Goal: Information Seeking & Learning: Learn about a topic

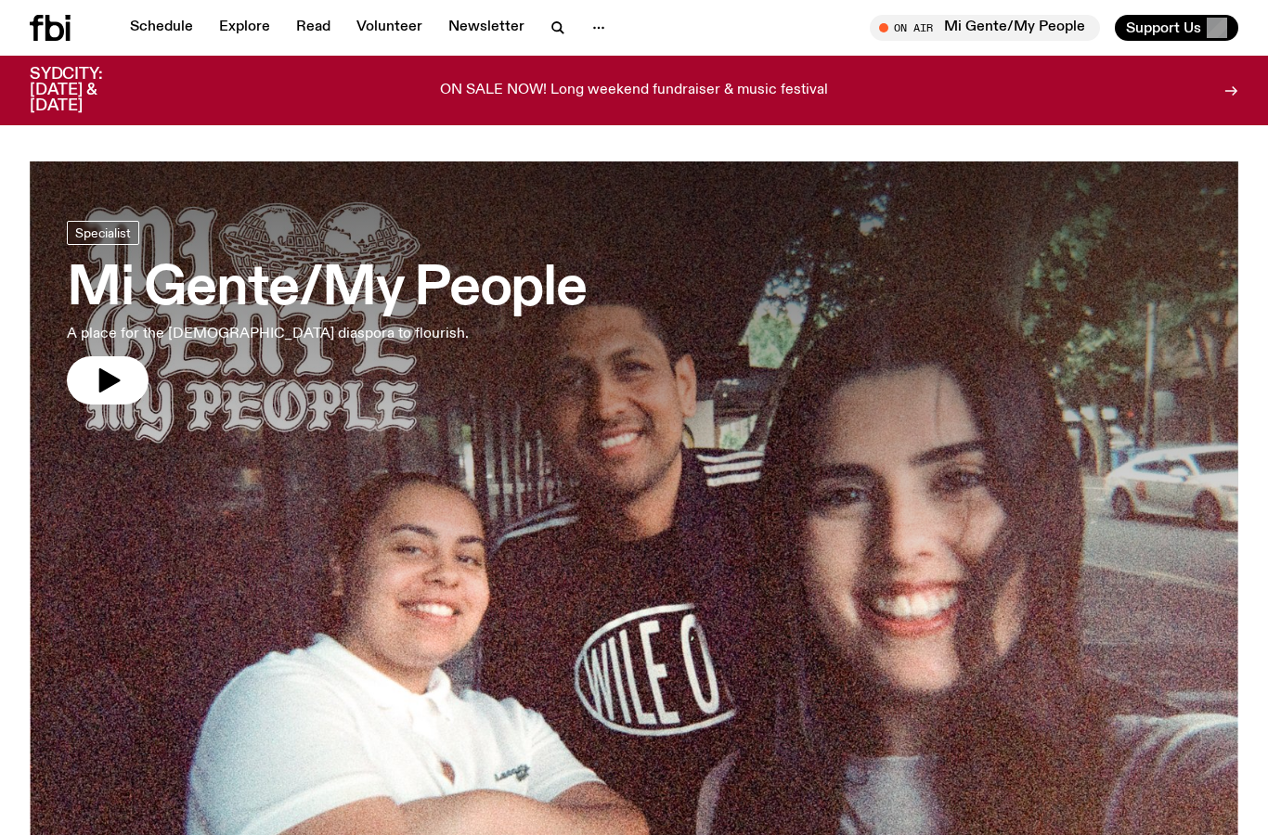
scroll to position [2193, 0]
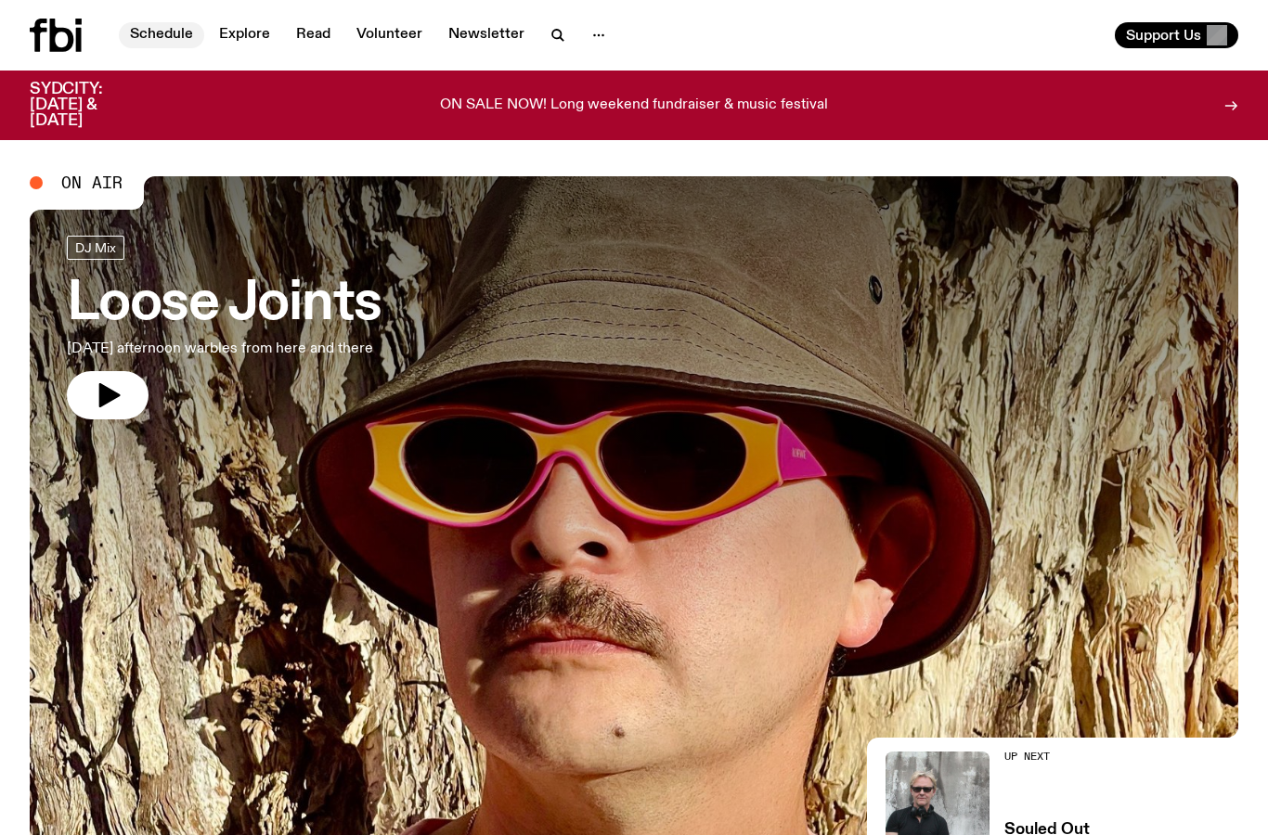
click at [173, 32] on link "Schedule" at bounding box center [161, 35] width 85 height 26
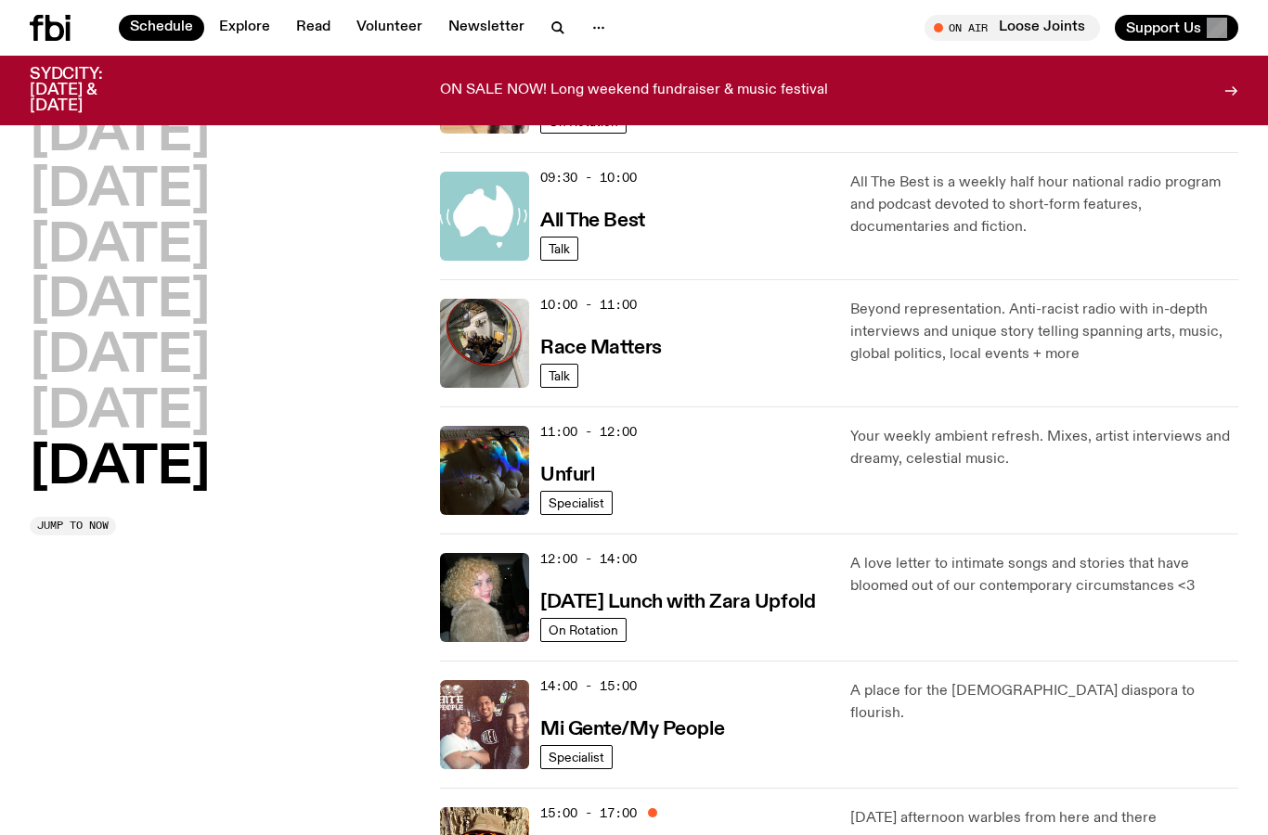
scroll to position [397, 0]
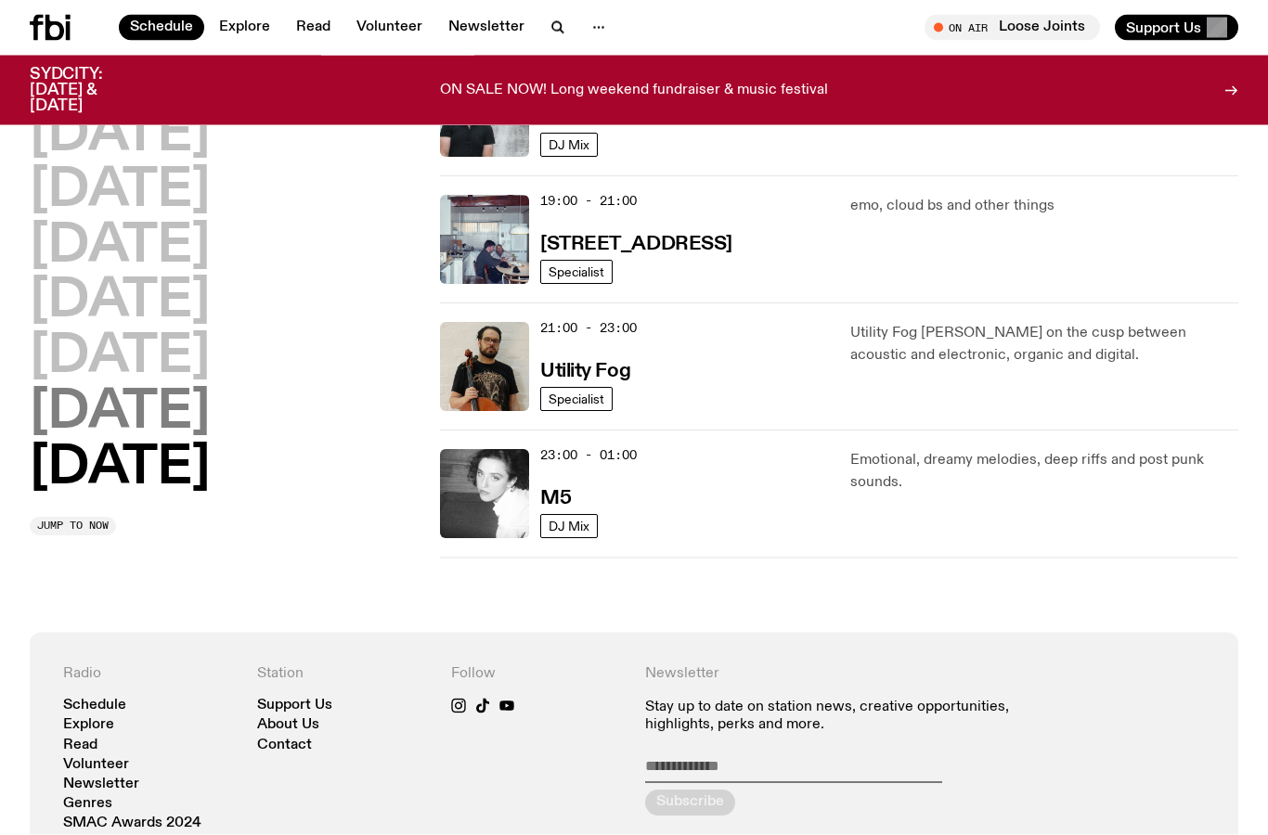
click at [205, 428] on h2 "[DATE]" at bounding box center [120, 413] width 180 height 52
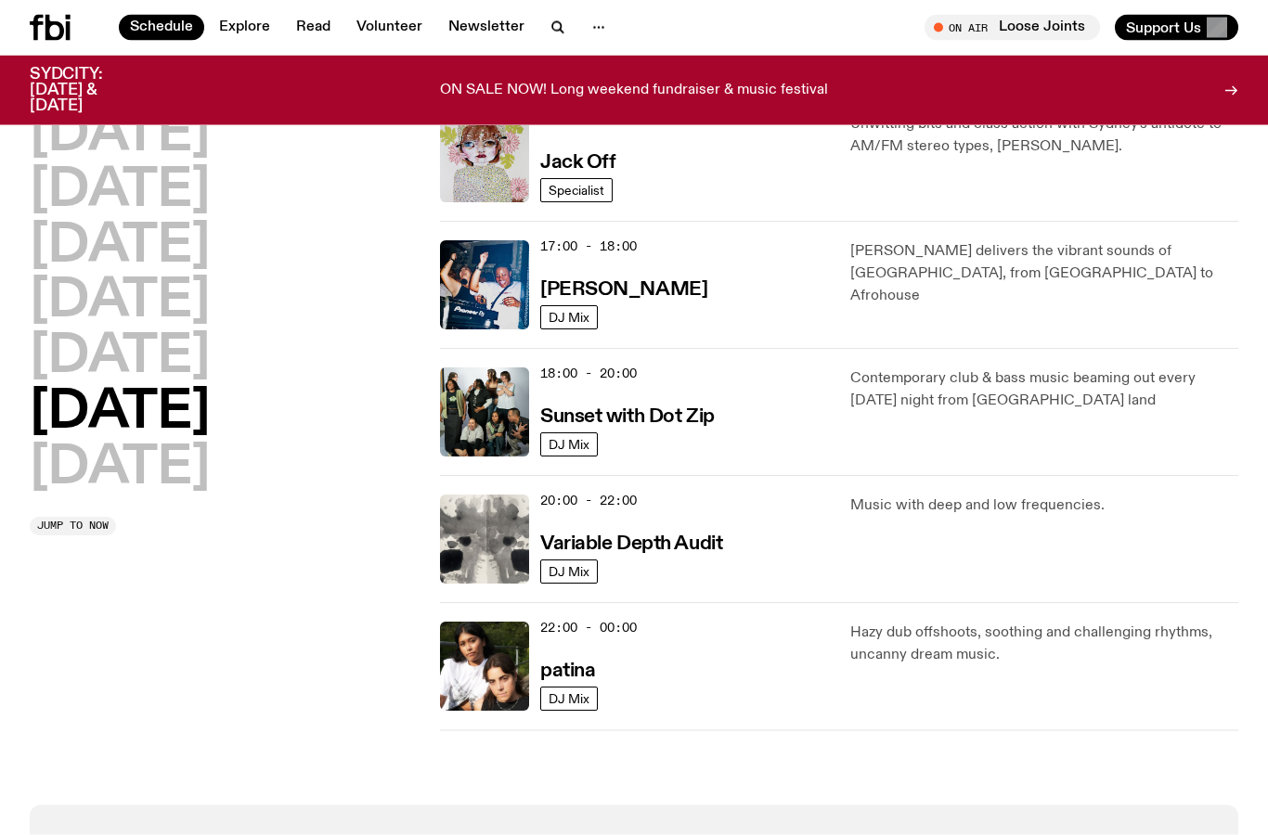
scroll to position [965, 0]
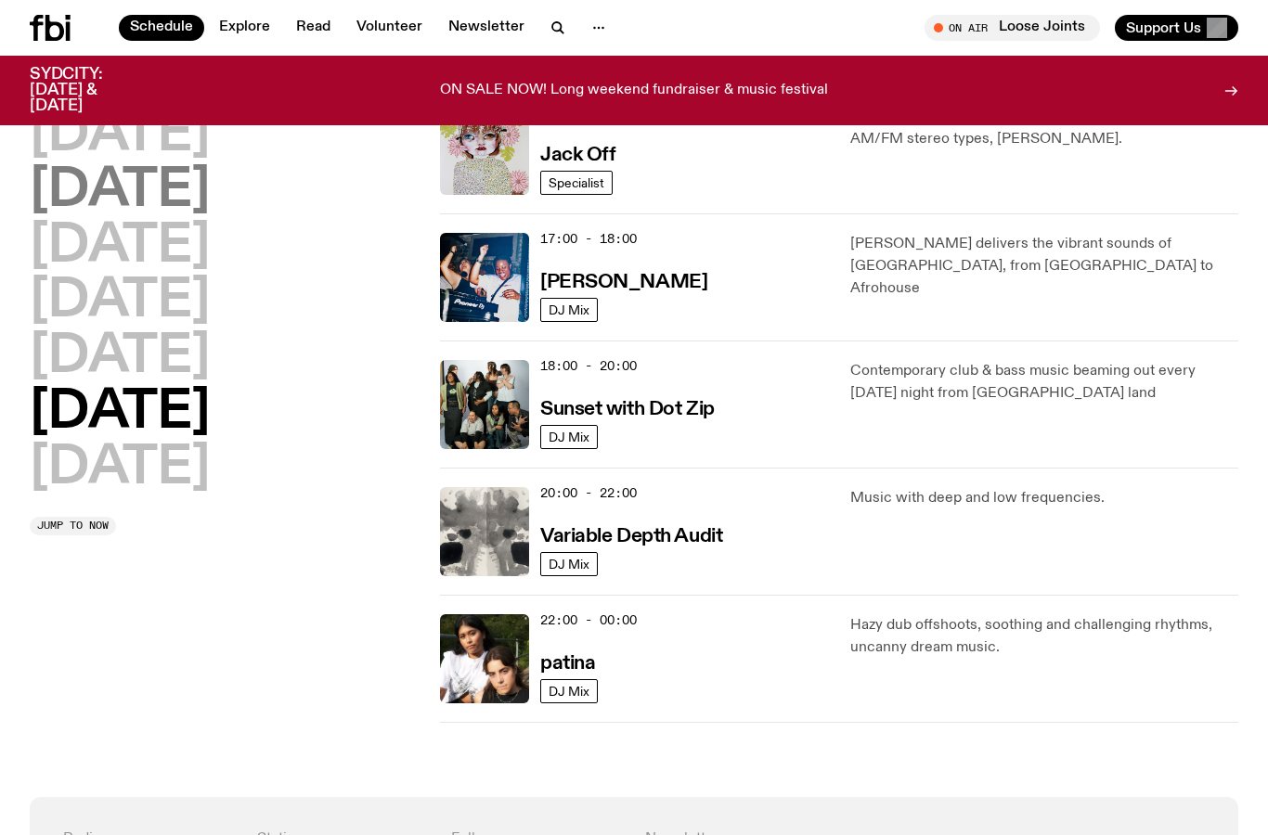
click at [174, 165] on h2 "[DATE]" at bounding box center [120, 191] width 180 height 52
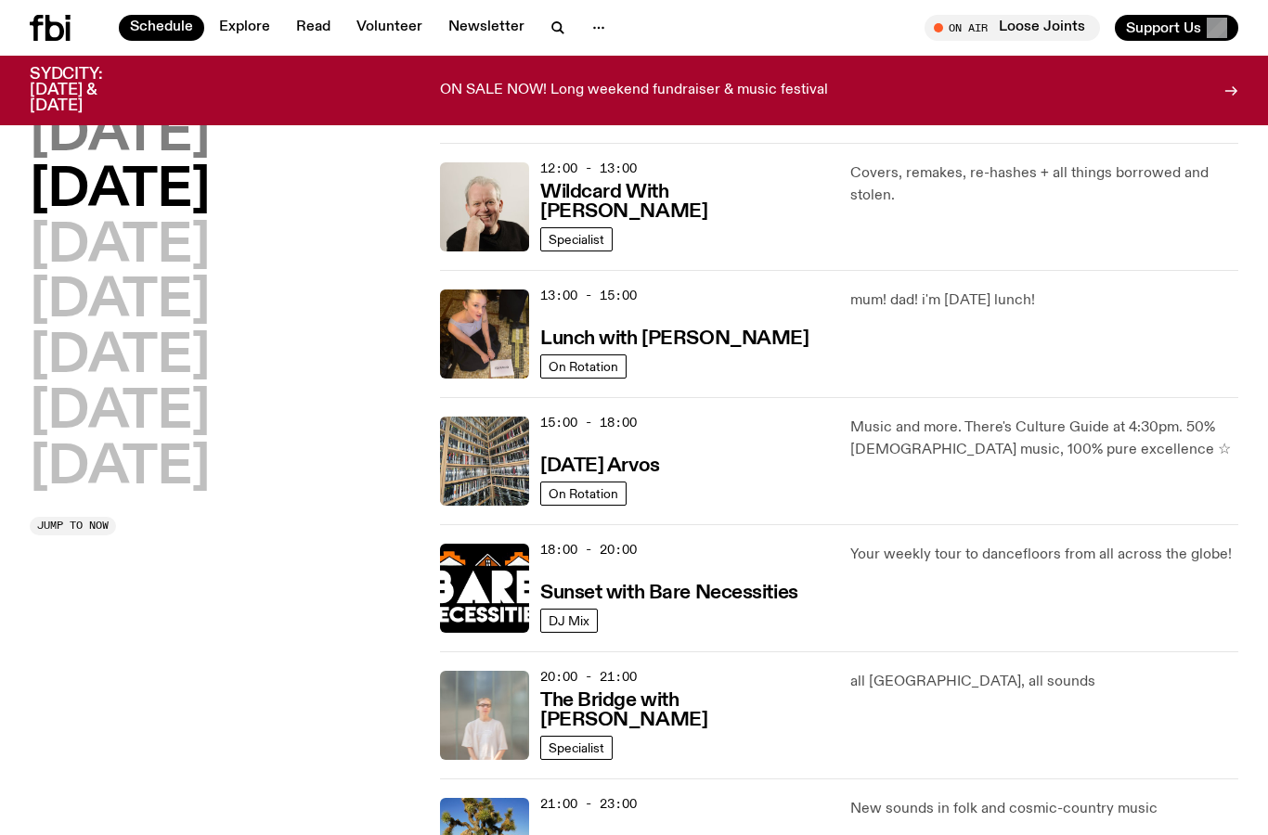
click at [181, 131] on h2 "[DATE]" at bounding box center [120, 136] width 180 height 52
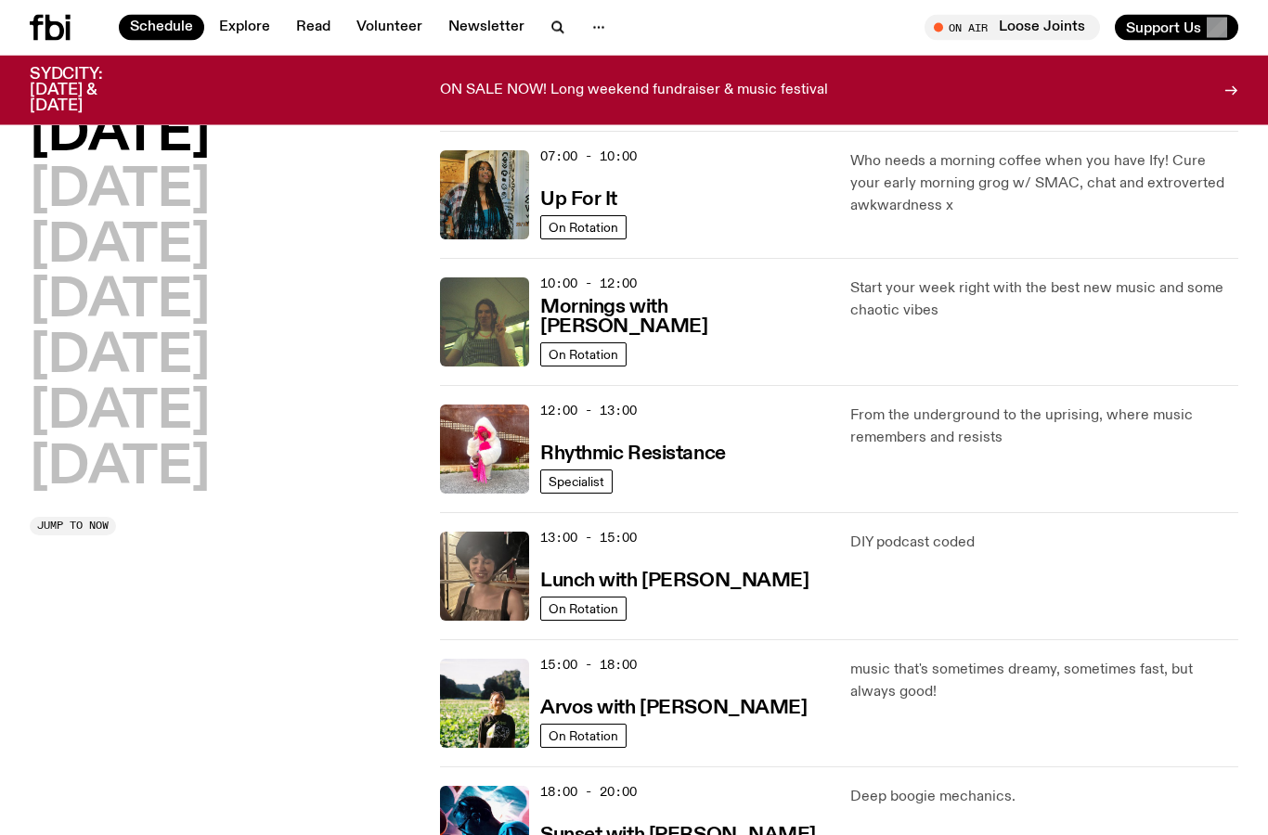
scroll to position [156, 0]
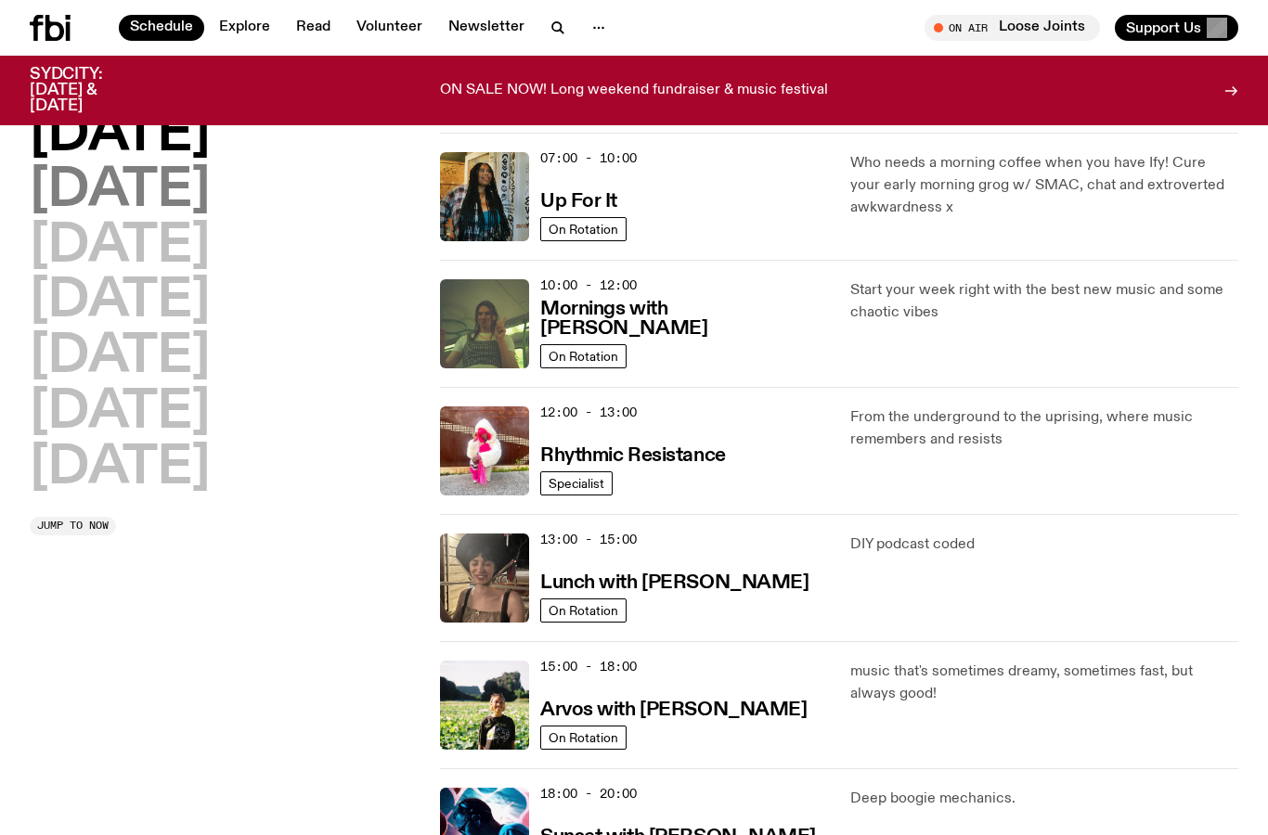
click at [180, 199] on h2 "[DATE]" at bounding box center [120, 191] width 180 height 52
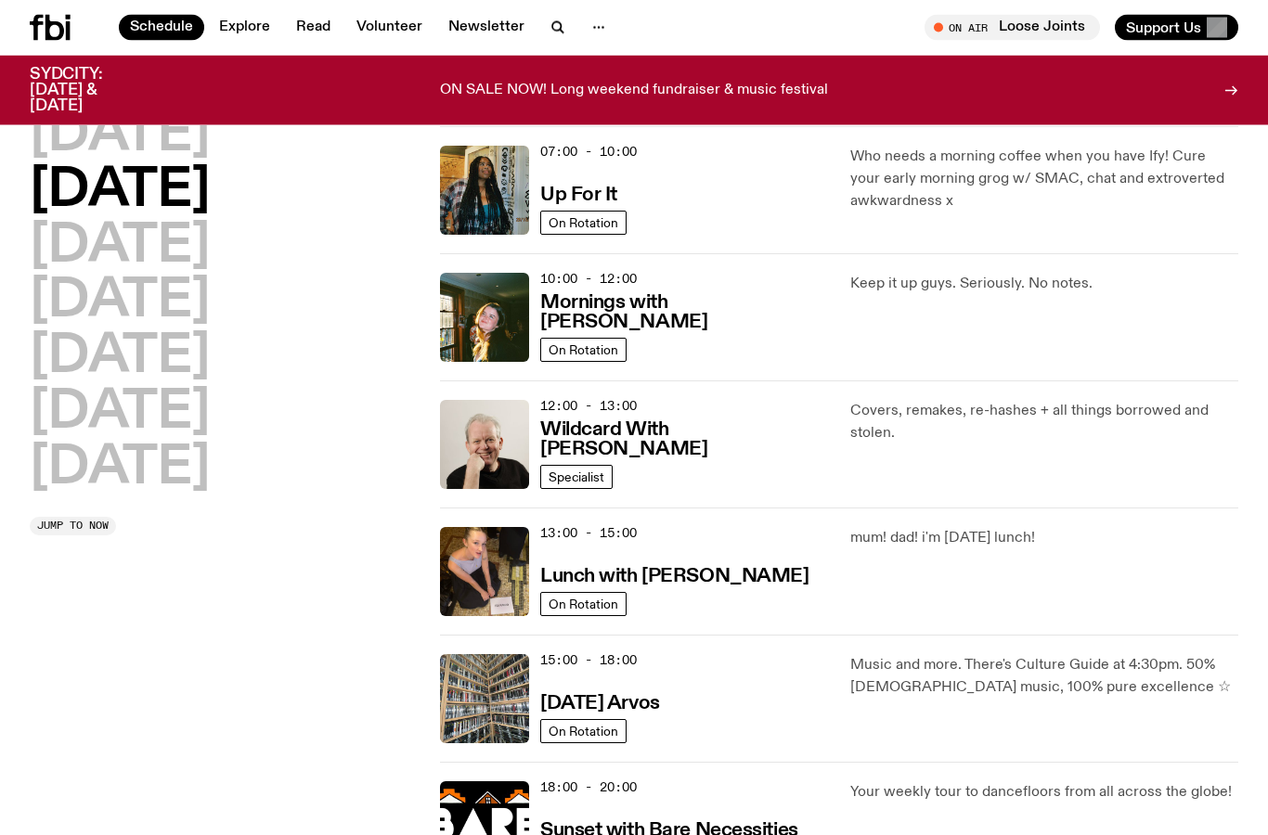
scroll to position [163, 0]
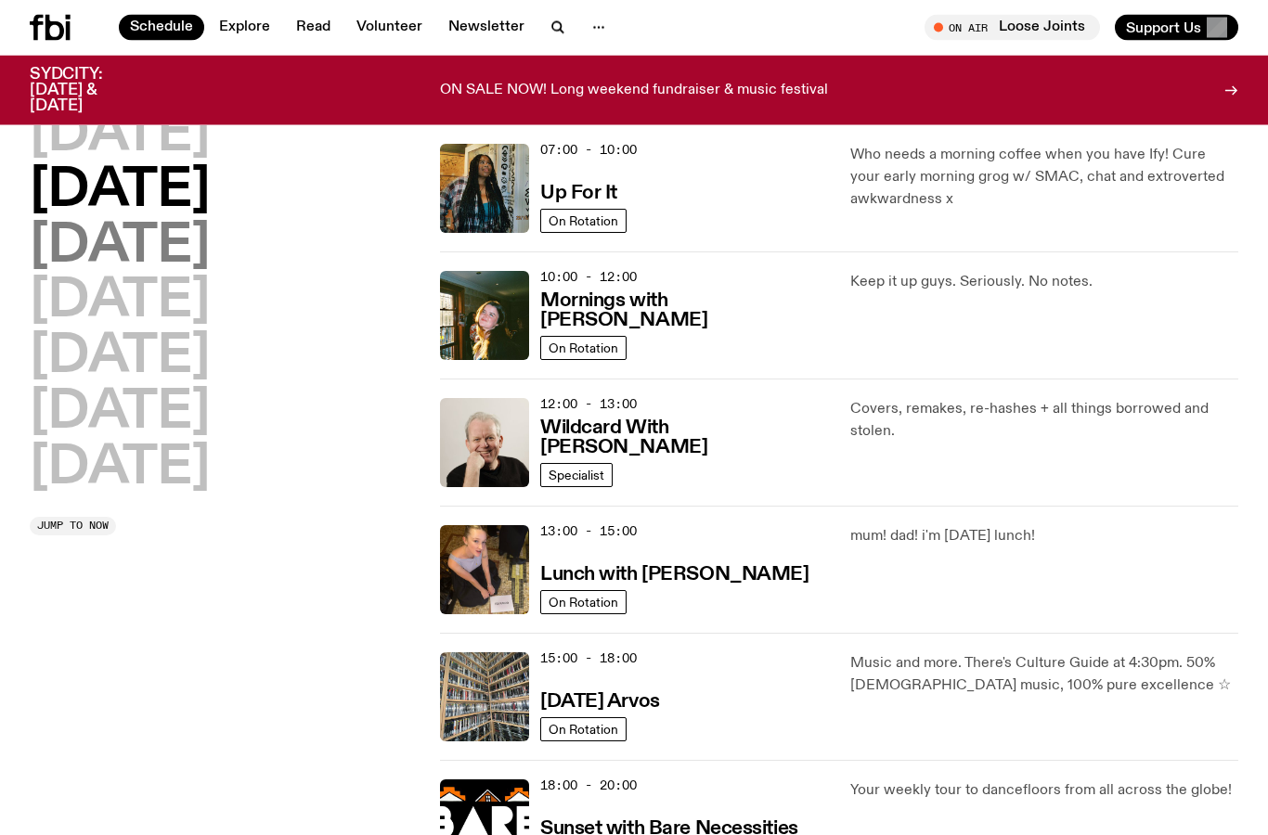
click at [210, 258] on h2 "[DATE]" at bounding box center [120, 247] width 180 height 52
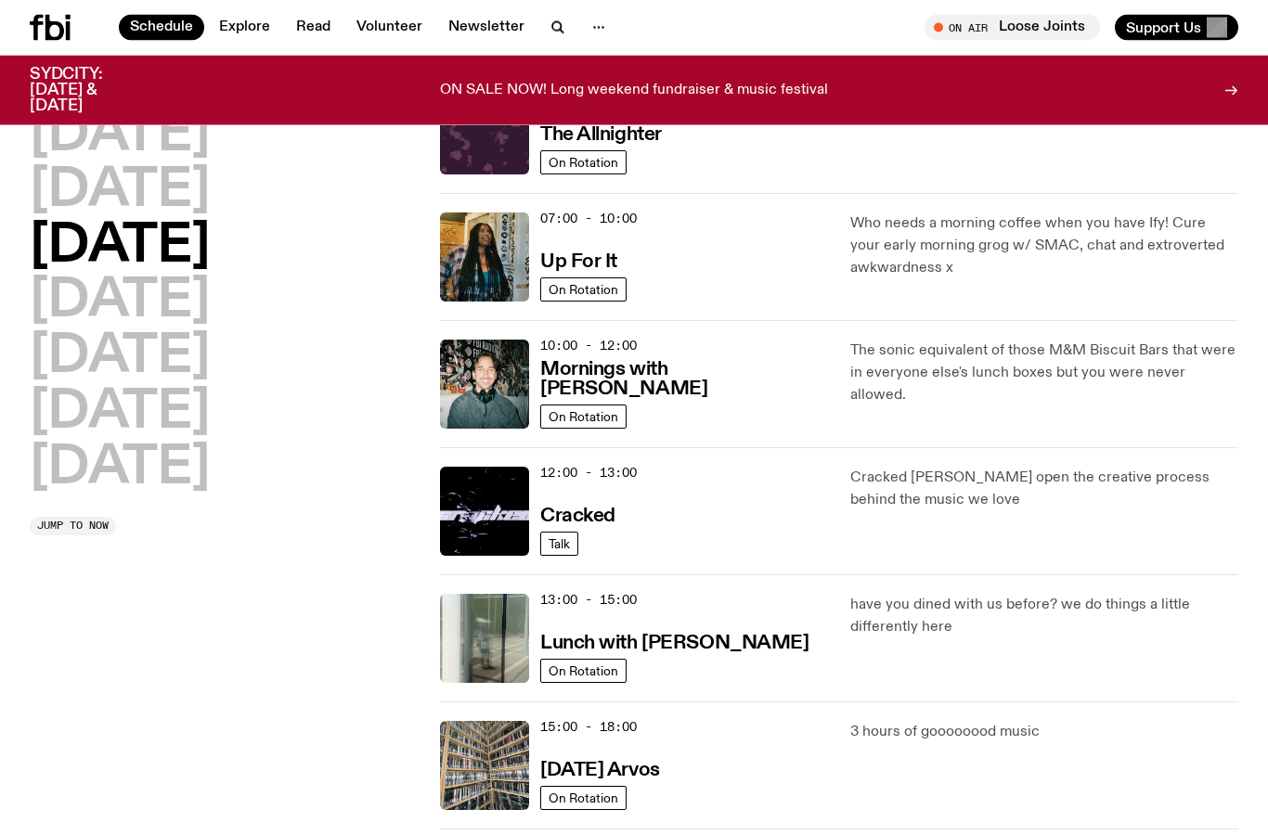
scroll to position [97, 0]
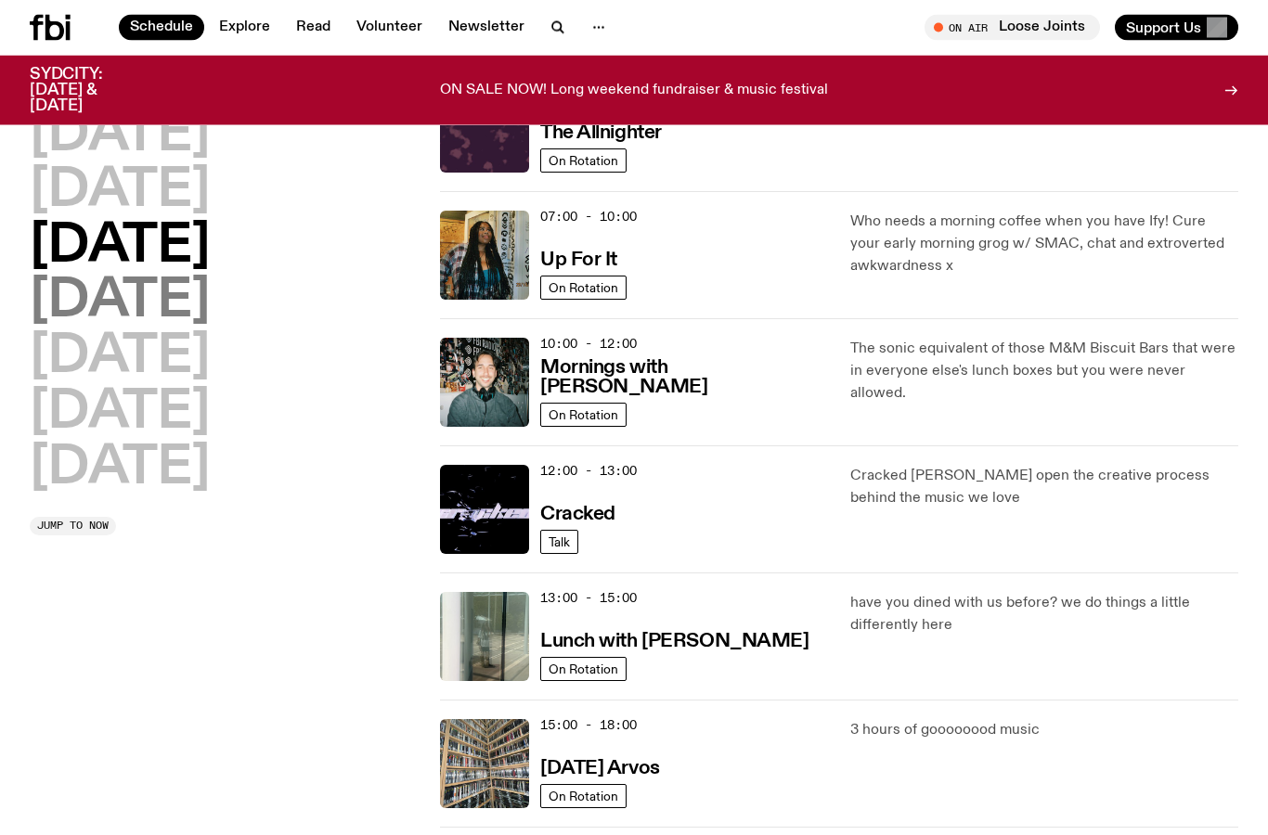
click at [210, 296] on h2 "[DATE]" at bounding box center [120, 302] width 180 height 52
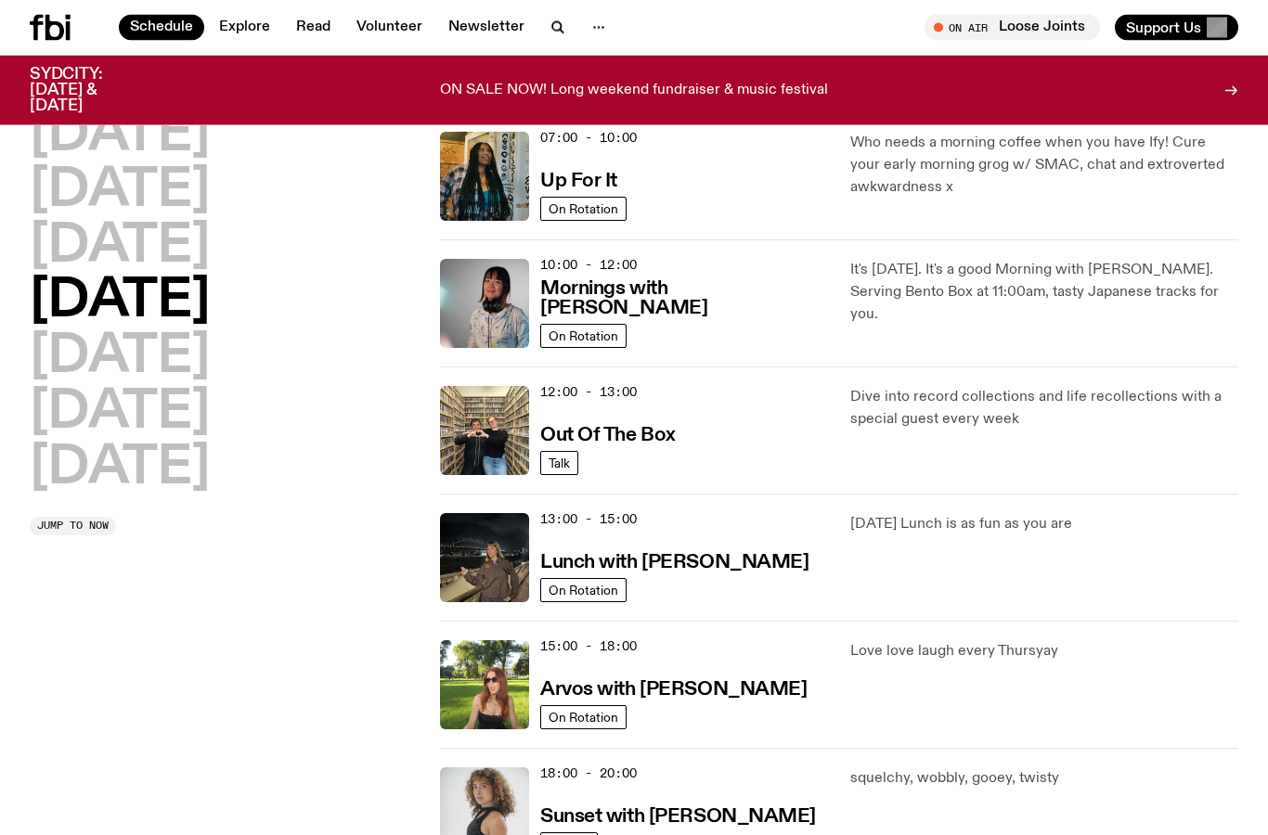
scroll to position [177, 0]
click at [154, 353] on h2 "[DATE]" at bounding box center [120, 357] width 180 height 52
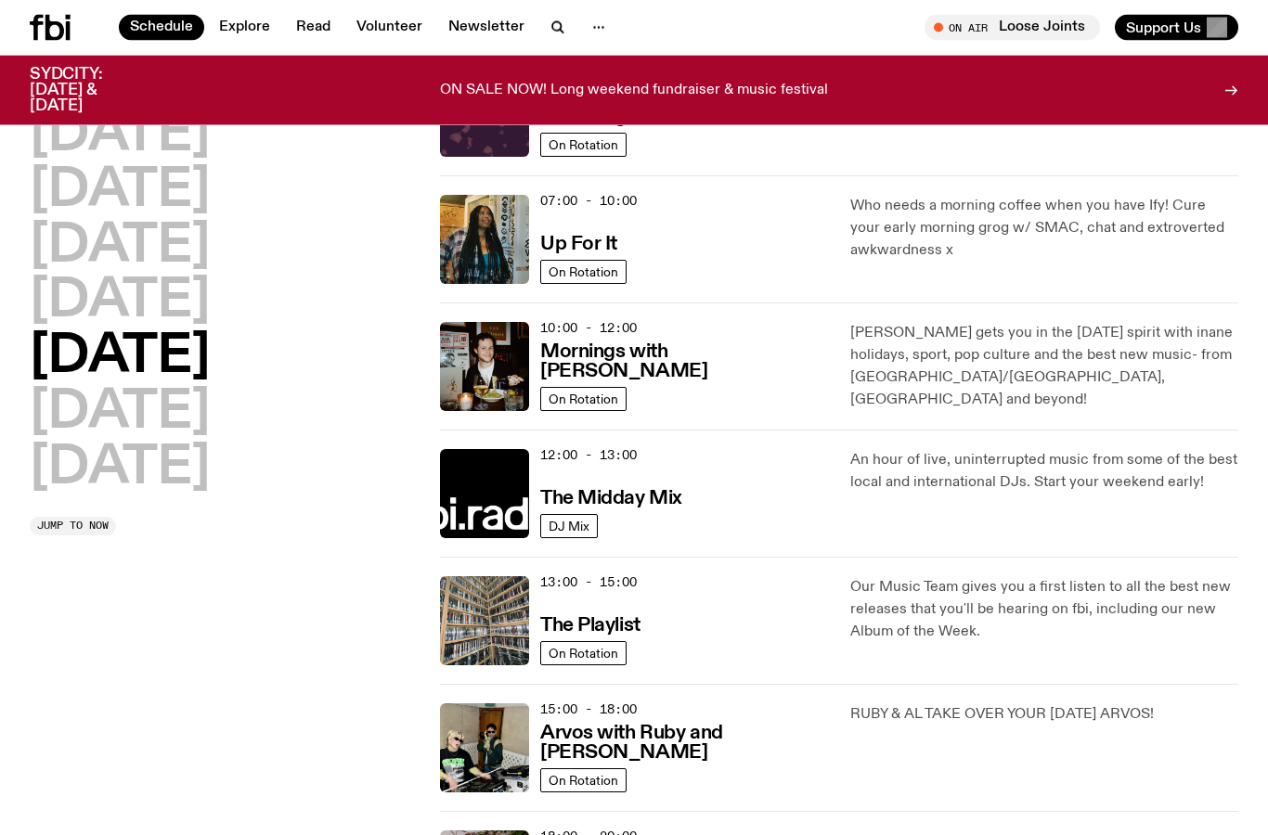
scroll to position [113, 0]
click at [651, 759] on h3 "Arvos with Ruby and [PERSON_NAME]" at bounding box center [684, 743] width 288 height 39
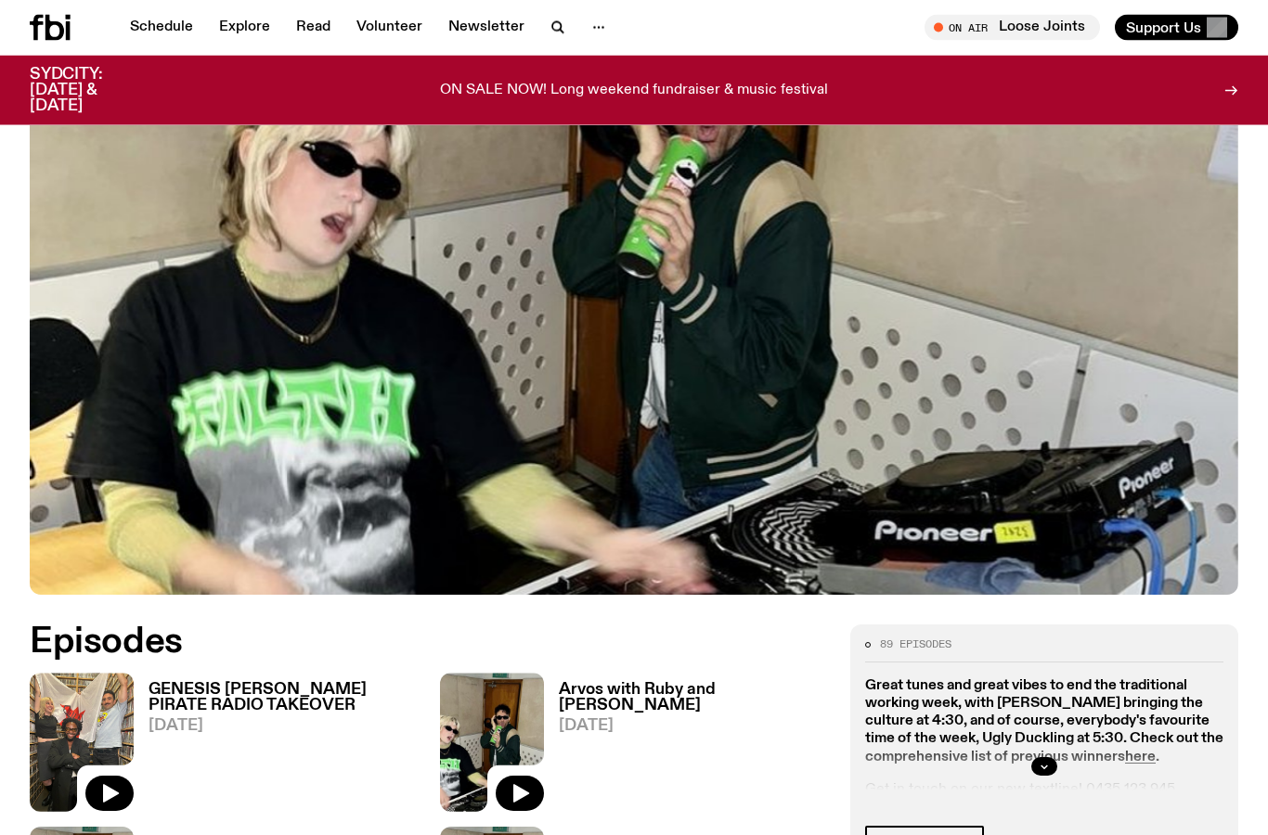
scroll to position [432, 0]
click at [1052, 757] on button "button" at bounding box center [1044, 766] width 26 height 19
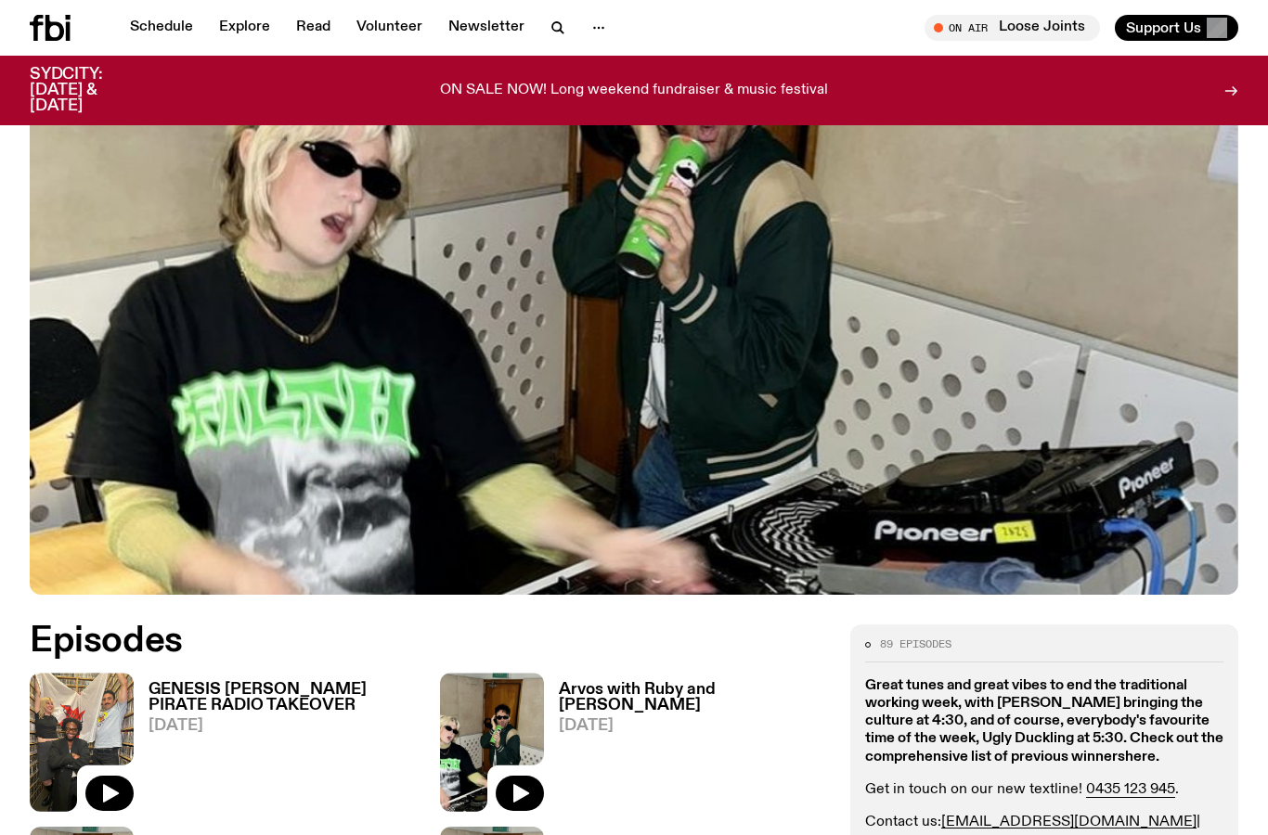
click at [1140, 750] on strong "here" at bounding box center [1140, 757] width 31 height 15
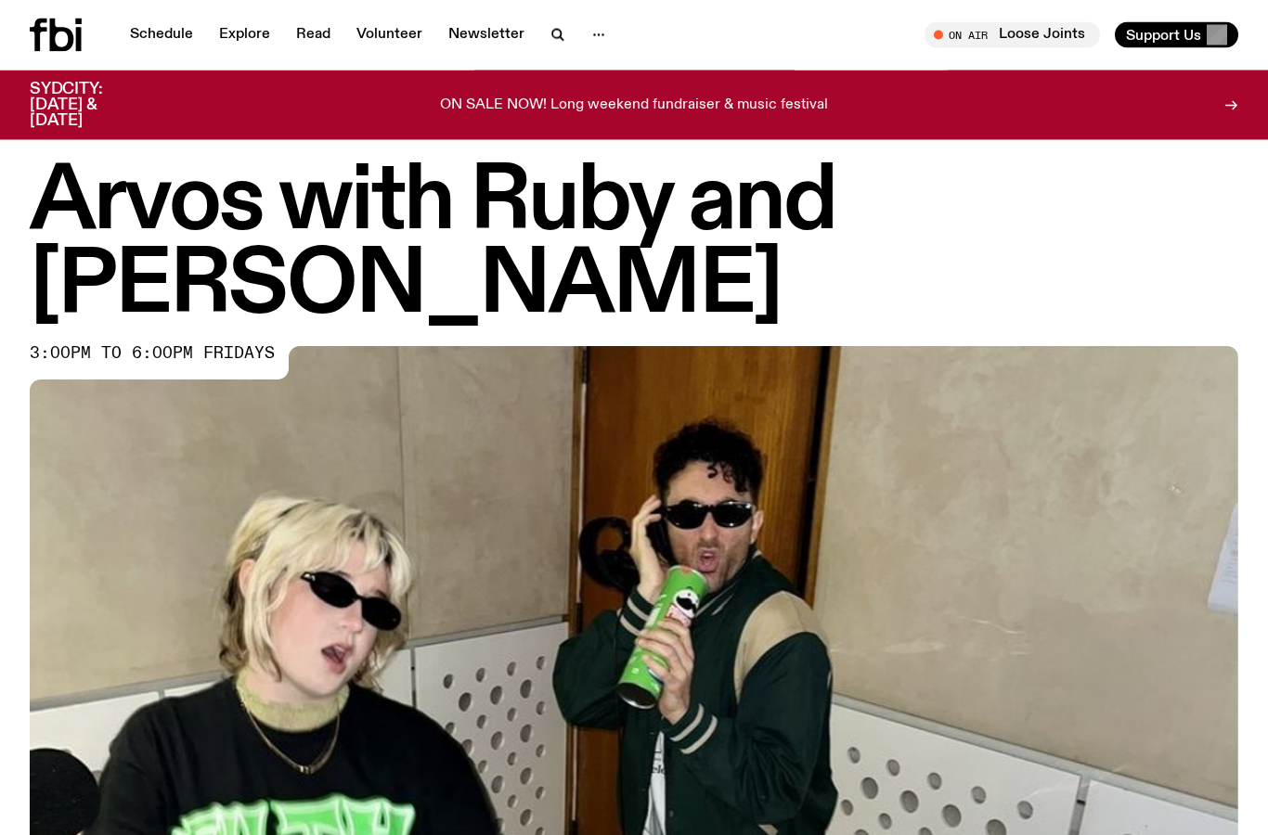
scroll to position [0, 0]
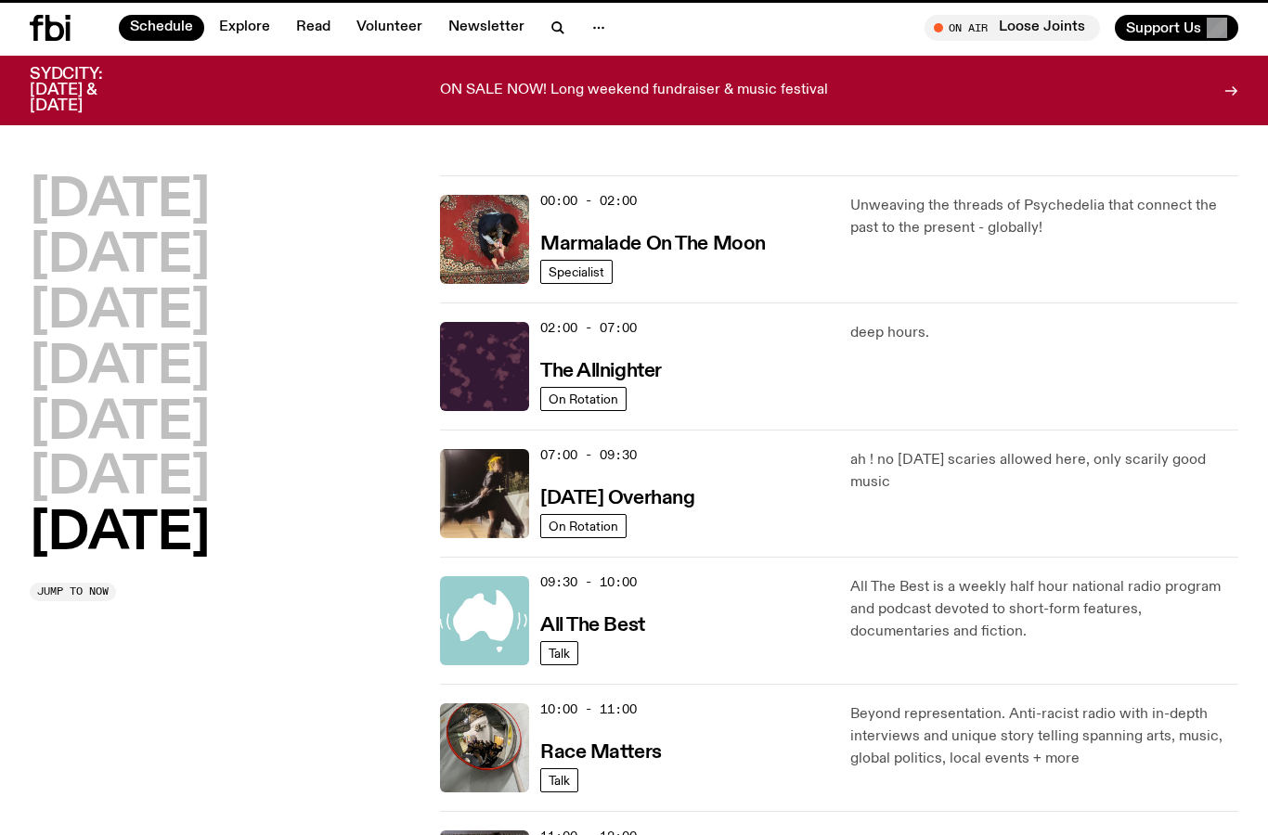
scroll to position [113, 0]
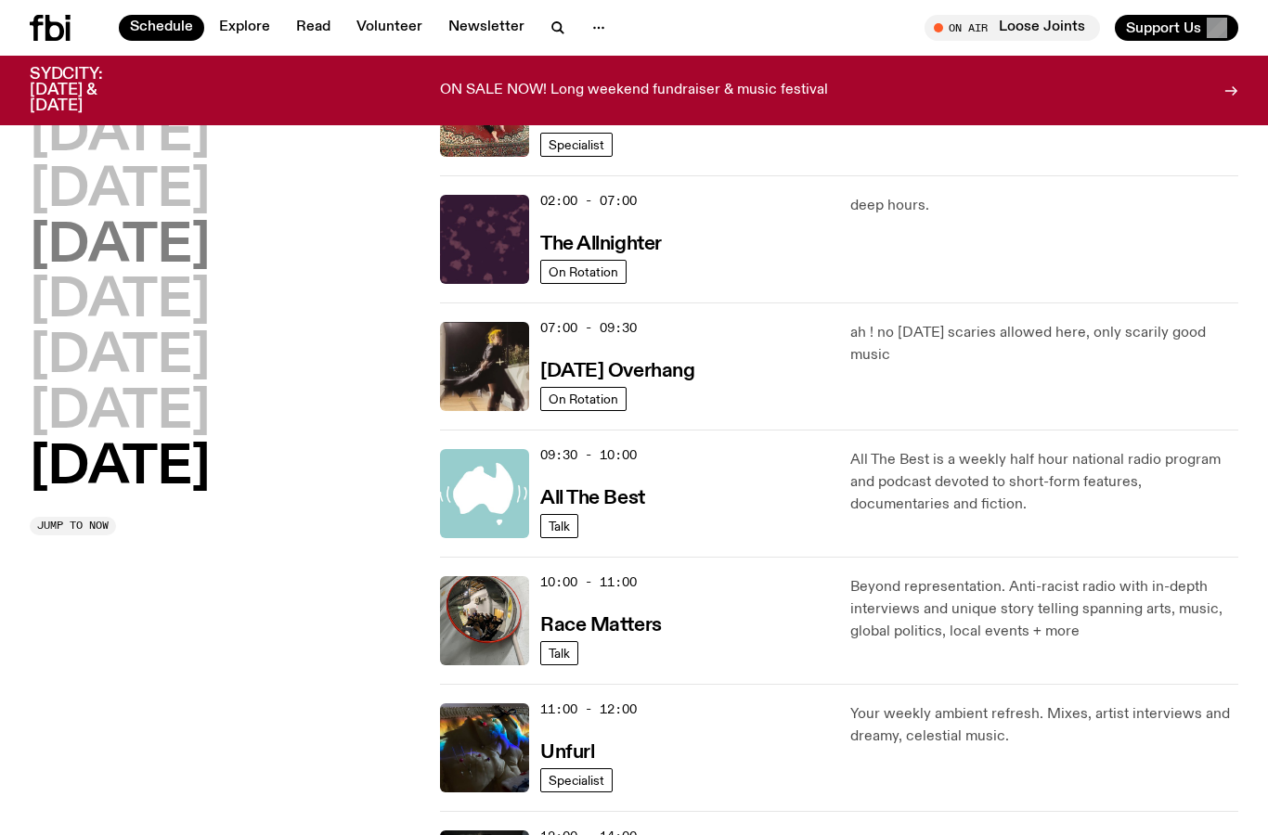
click at [210, 245] on h2 "[DATE]" at bounding box center [120, 247] width 180 height 52
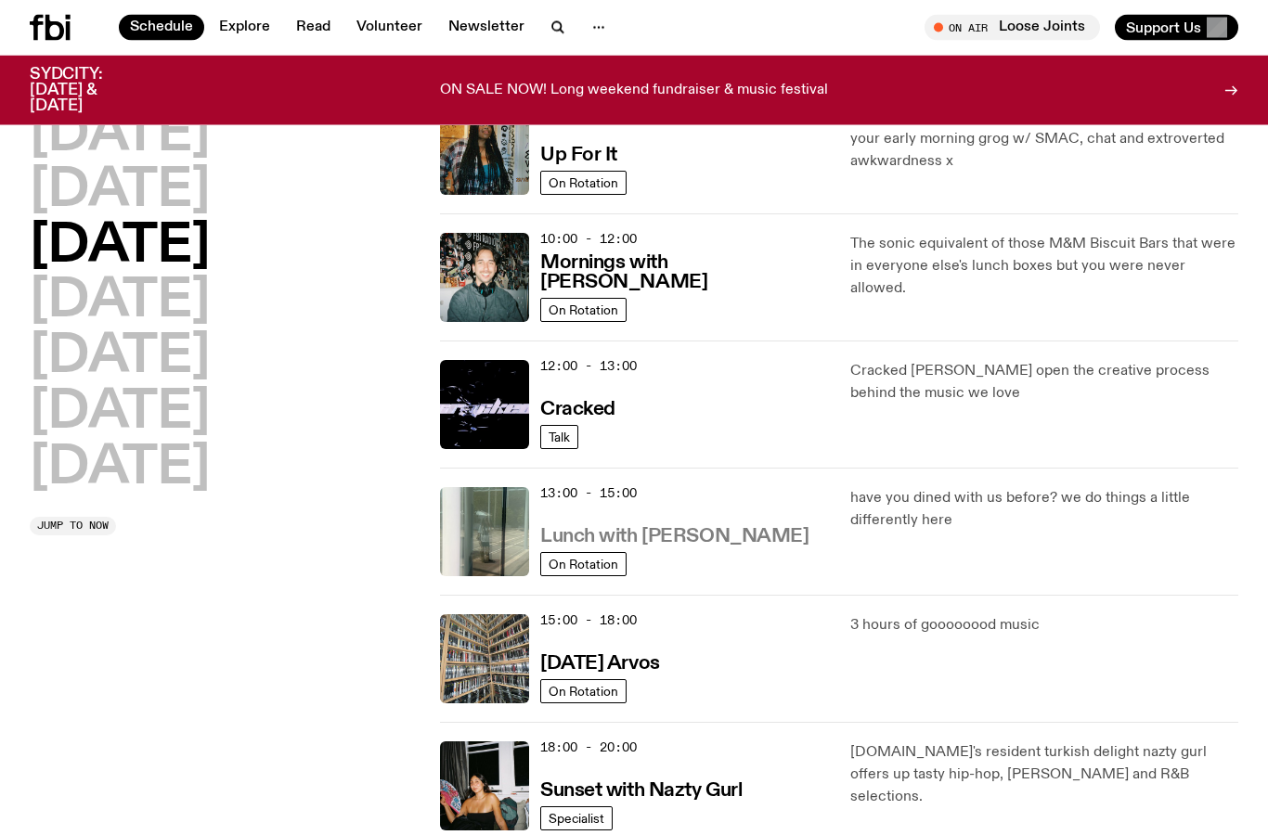
scroll to position [202, 0]
click at [642, 537] on h3 "Lunch with [PERSON_NAME]" at bounding box center [674, 536] width 268 height 19
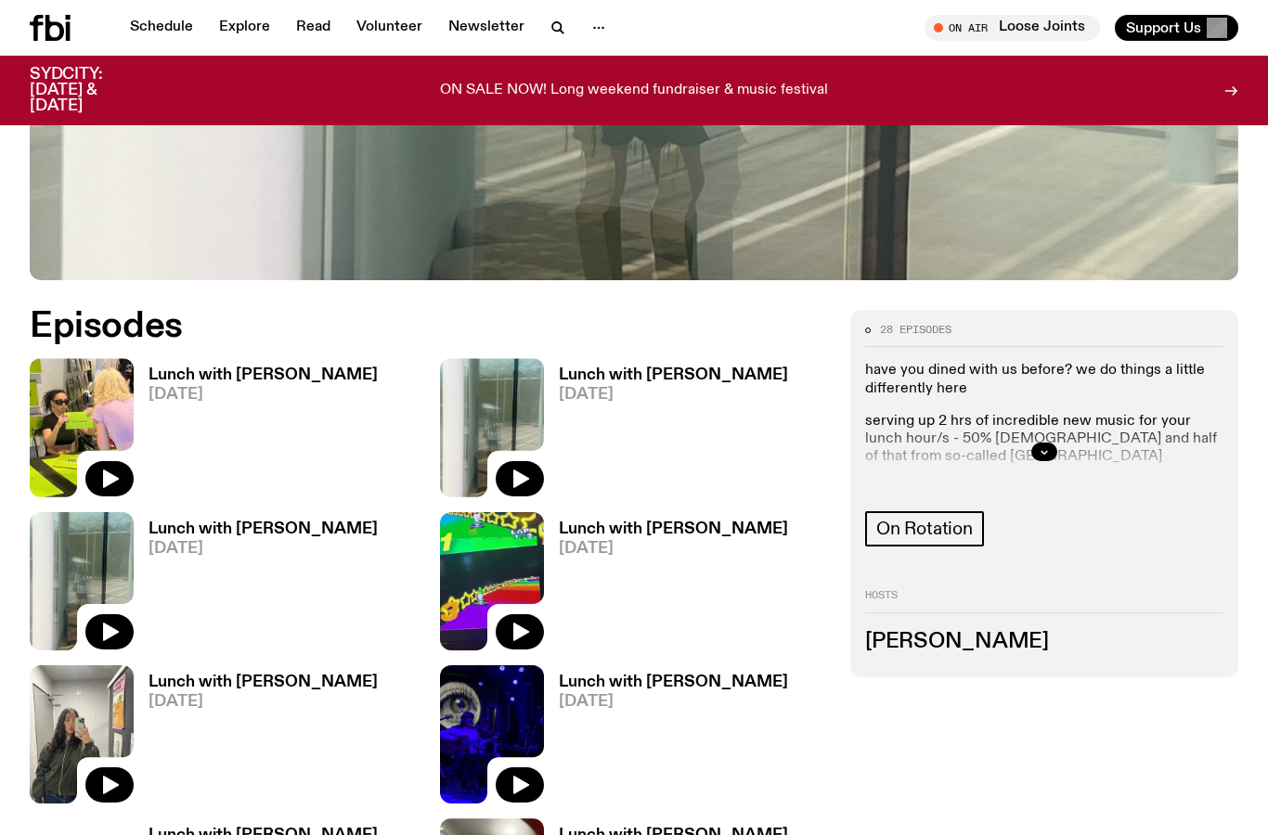
scroll to position [705, 0]
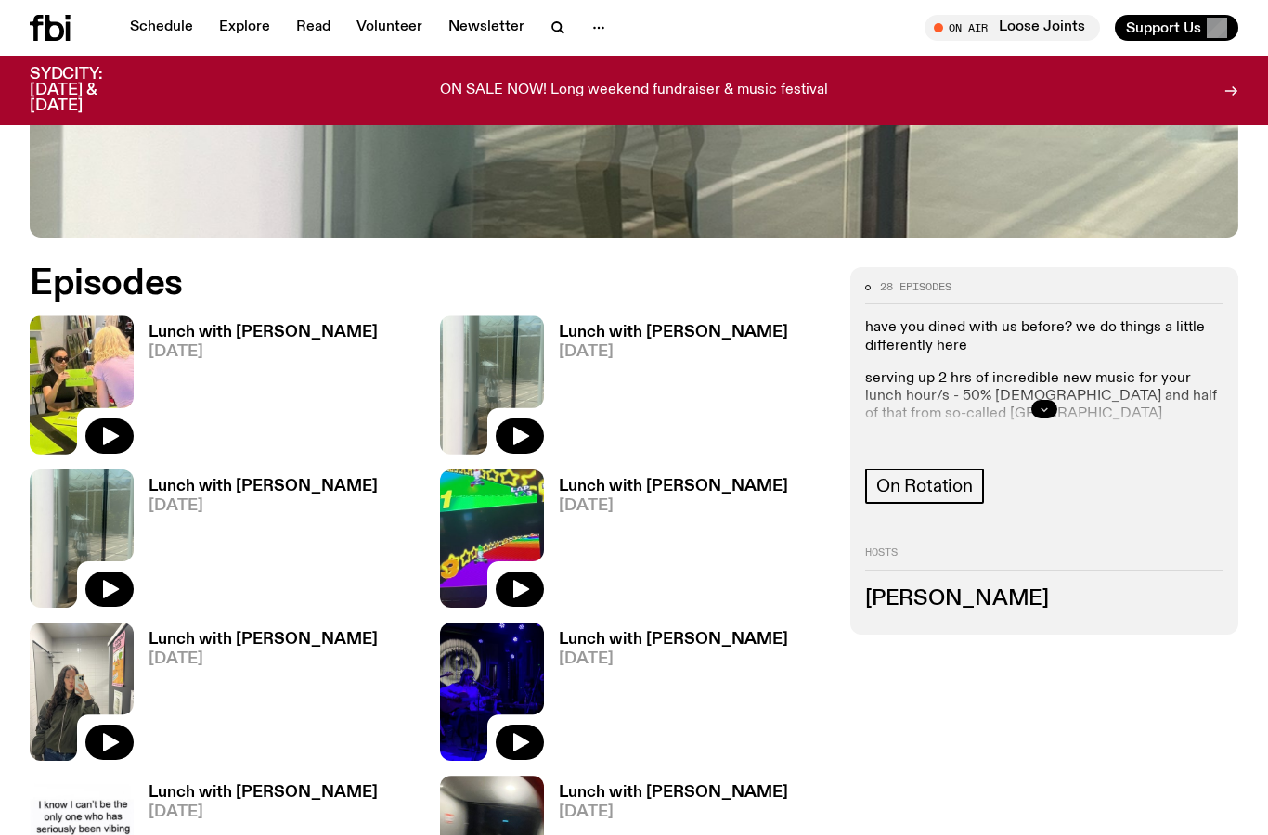
click at [1046, 404] on icon "button" at bounding box center [1044, 409] width 11 height 11
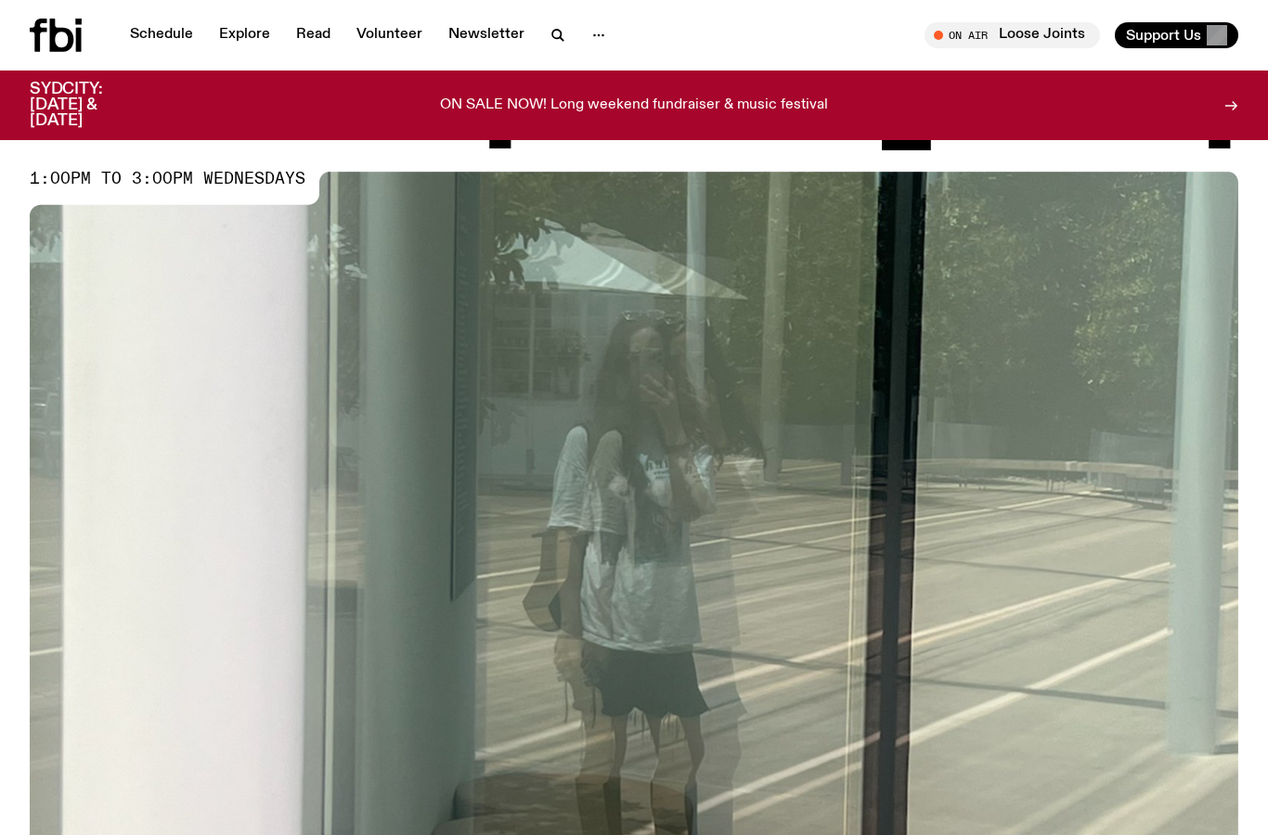
scroll to position [0, 0]
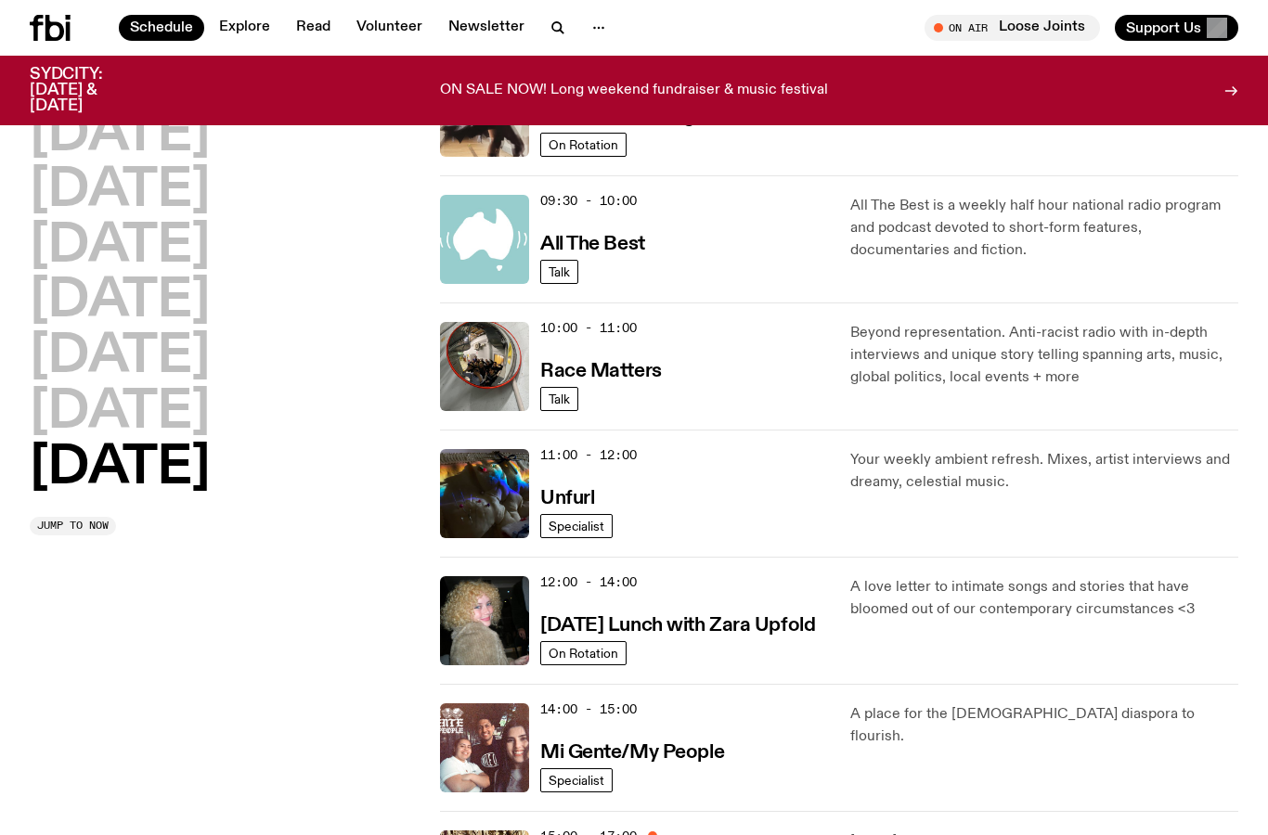
scroll to position [156, 0]
